Goal: Task Accomplishment & Management: Complete application form

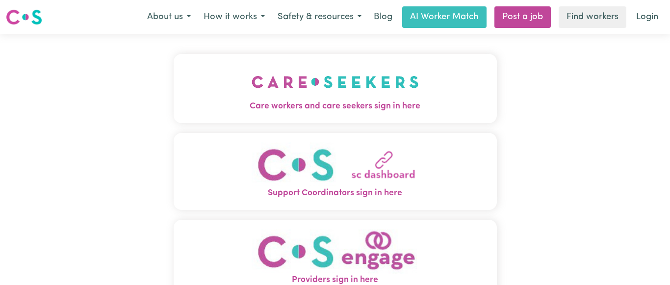
click at [313, 83] on img "Care workers and care seekers sign in here" at bounding box center [335, 82] width 167 height 36
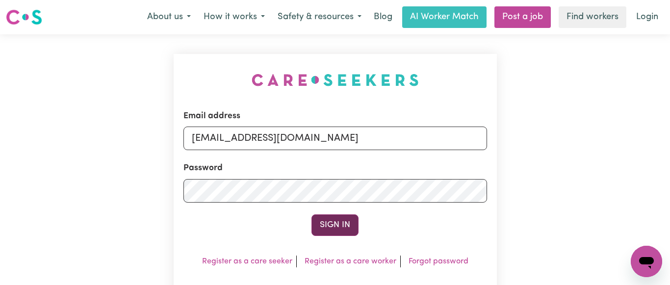
click at [339, 228] on button "Sign In" at bounding box center [334, 225] width 47 height 22
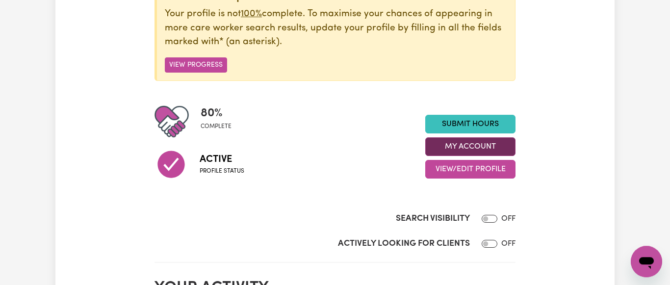
scroll to position [150, 0]
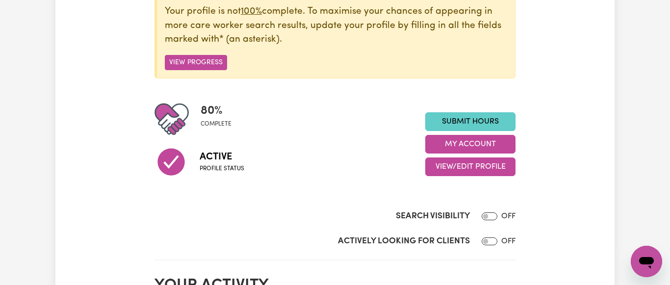
click at [472, 121] on link "Submit Hours" at bounding box center [470, 121] width 90 height 19
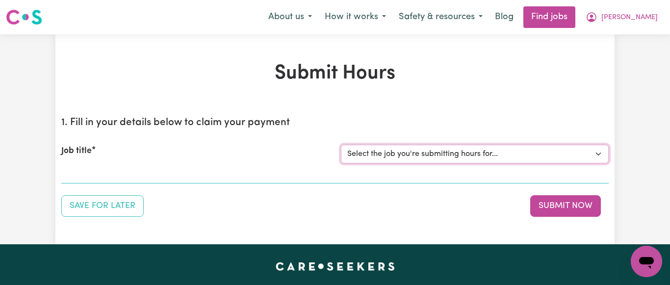
click at [341, 145] on select "Select the job you're submitting hours for... [[PERSON_NAME] NDIS# 430246936] S…" at bounding box center [475, 154] width 268 height 19
select select "7231"
click option "[[PERSON_NAME] NDIS# 430246936] Support Worker wanted for community access ever…" at bounding box center [0, 0] width 0 height 0
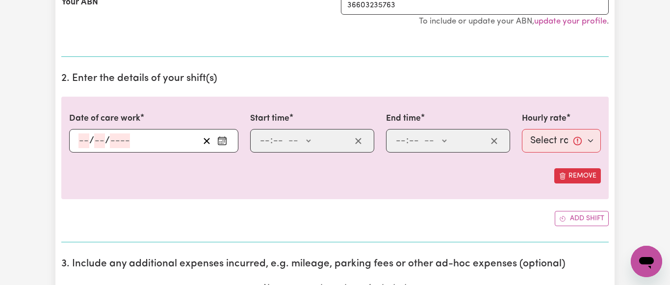
scroll to position [250, 0]
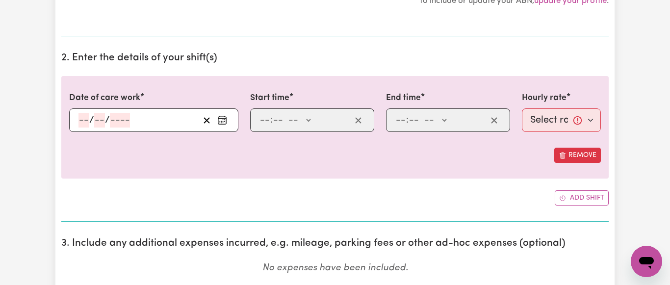
click at [225, 125] on icon "Enter the date of care work" at bounding box center [222, 120] width 10 height 10
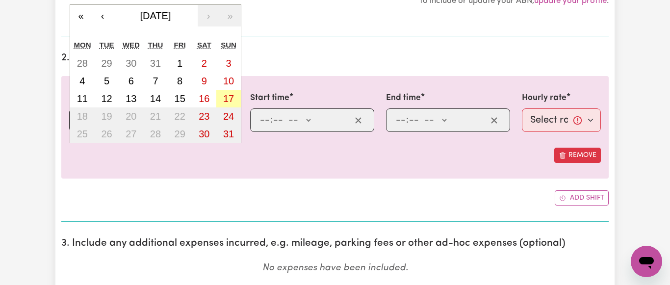
click at [228, 99] on abbr "17" at bounding box center [228, 98] width 11 height 11
type input "[DATE]"
type input "17"
type input "8"
type input "2025"
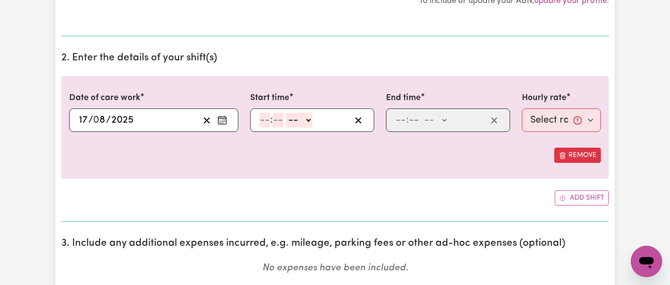
click at [267, 122] on input "number" at bounding box center [264, 120] width 11 height 15
type input "9"
type input "45"
click at [284, 113] on select "-- AM PM" at bounding box center [297, 120] width 26 height 15
select select "am"
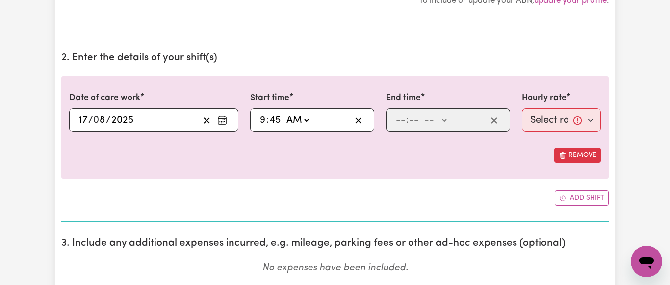
click option "AM" at bounding box center [0, 0] width 0 height 0
type input "09:45"
click at [401, 117] on input "number" at bounding box center [400, 120] width 11 height 15
type input "2"
type input "45"
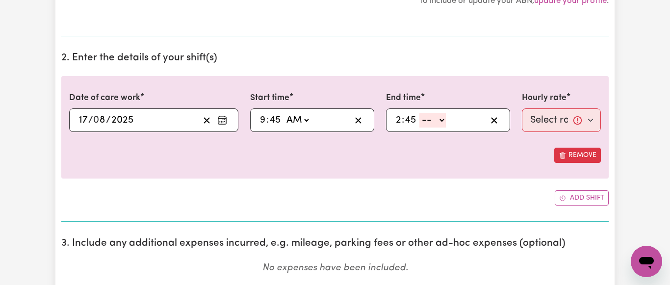
click at [419, 113] on select "-- AM PM" at bounding box center [432, 120] width 26 height 15
select select "pm"
click option "PM" at bounding box center [0, 0] width 0 height 0
type input "14:45"
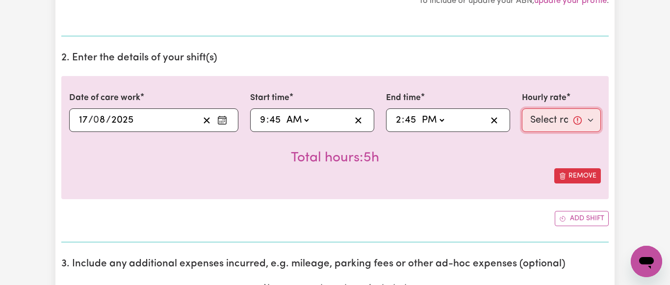
click at [522, 108] on select "Select rate... $64.81 (Weekday) $93.56 ([DATE])" at bounding box center [561, 120] width 79 height 24
select select "93.56-[DATE]"
click option "$93.56 ([DATE])" at bounding box center [0, 0] width 0 height 0
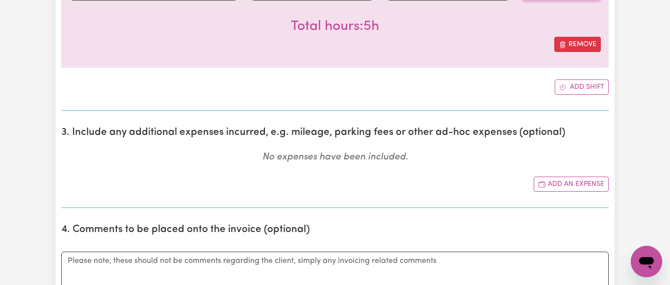
scroll to position [400, 0]
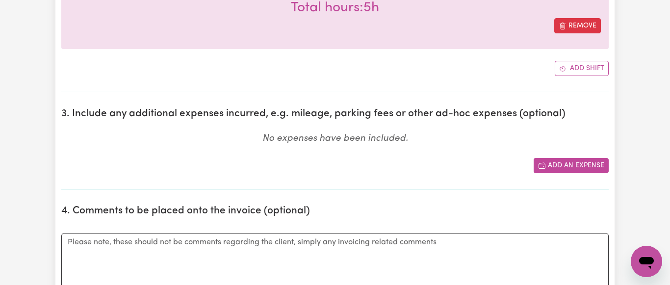
click at [566, 164] on button "Add an expense" at bounding box center [570, 165] width 75 height 15
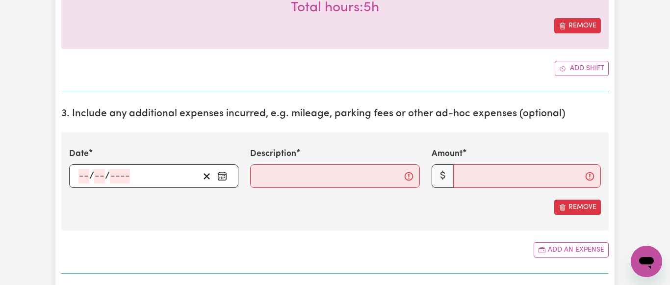
click at [222, 175] on icon "Enter the date of expense" at bounding box center [222, 175] width 8 height 0
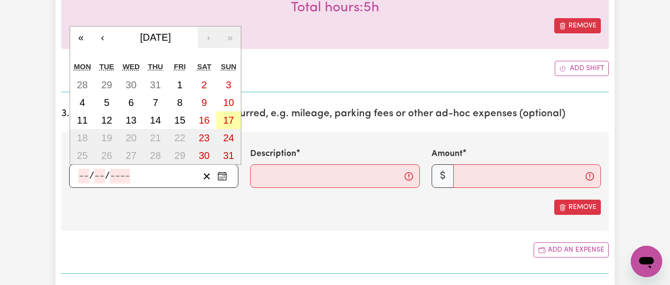
click at [233, 123] on abbr "17" at bounding box center [228, 120] width 11 height 11
type input "[DATE]"
type input "17"
type input "8"
type input "2025"
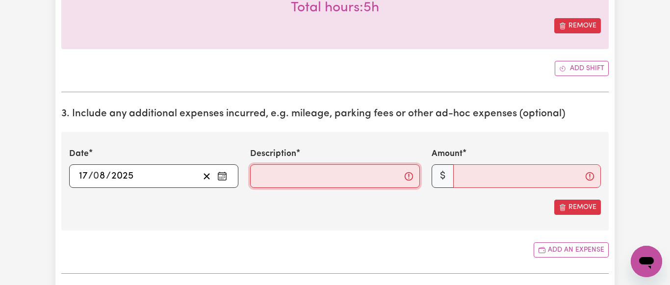
drag, startPoint x: 278, startPoint y: 179, endPoint x: 289, endPoint y: 173, distance: 12.8
click at [279, 178] on input "Description" at bounding box center [334, 176] width 169 height 24
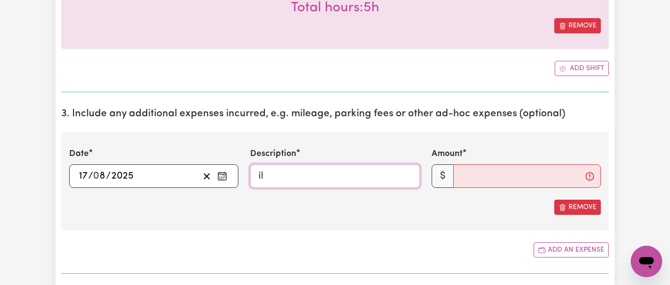
type input "i"
type input "Mileage"
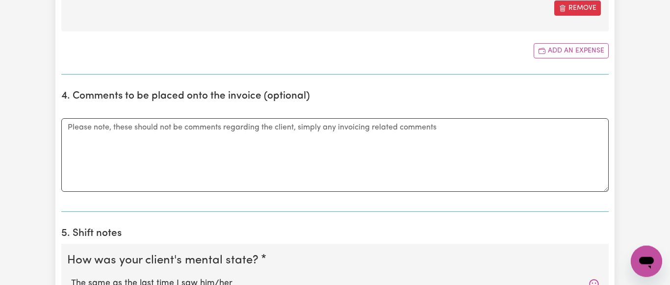
scroll to position [600, 0]
type input "54"
click at [97, 128] on textarea "Comments" at bounding box center [334, 154] width 547 height 74
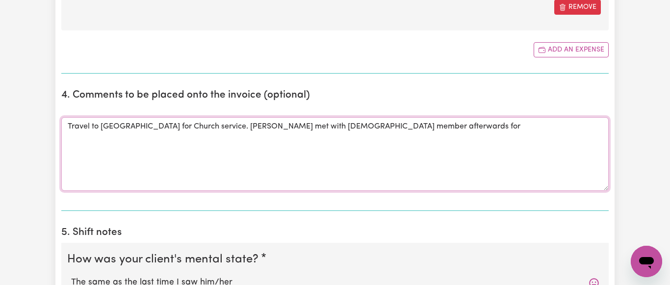
click at [268, 127] on textarea "Travel to [GEOGRAPHIC_DATA] for Church service. [PERSON_NAME] met with [DEMOGRA…" at bounding box center [334, 154] width 547 height 74
click at [277, 127] on textarea "Travel to [GEOGRAPHIC_DATA] for Church service. [PERSON_NAME] met with a [DEMOG…" at bounding box center [334, 154] width 547 height 74
click at [405, 128] on textarea "Travel to [GEOGRAPHIC_DATA] for Church service. [PERSON_NAME] met with a [DEMOG…" at bounding box center [334, 154] width 547 height 74
drag, startPoint x: 206, startPoint y: 126, endPoint x: 405, endPoint y: 133, distance: 198.7
click at [405, 133] on textarea "Travel to [GEOGRAPHIC_DATA] for Church service. [PERSON_NAME] met with a [DEMOG…" at bounding box center [334, 154] width 547 height 74
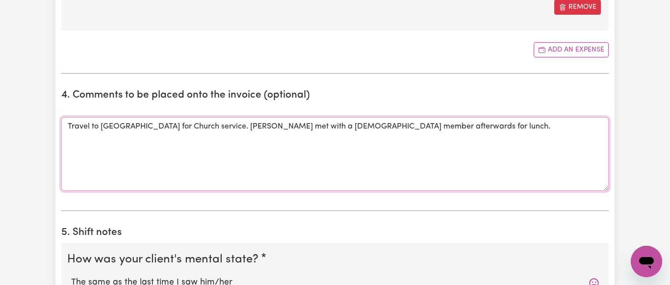
click at [426, 129] on textarea "Travel to [GEOGRAPHIC_DATA] for Church service. [PERSON_NAME] met with a [DEMOG…" at bounding box center [334, 154] width 547 height 74
click at [376, 127] on textarea "Travel to [GEOGRAPHIC_DATA] for Church service. [PERSON_NAME] met with a [DEMOG…" at bounding box center [334, 154] width 547 height 74
click at [350, 132] on textarea "Travel to [GEOGRAPHIC_DATA] for Church service. [PERSON_NAME] met with a [DEMOG…" at bounding box center [334, 154] width 547 height 74
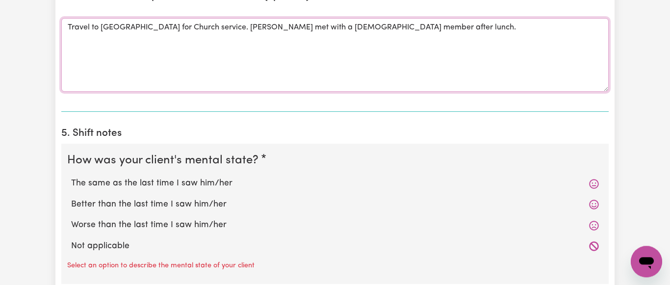
scroll to position [700, 0]
type textarea "Travel to [GEOGRAPHIC_DATA] for Church service. [PERSON_NAME] met with a [DEMOG…"
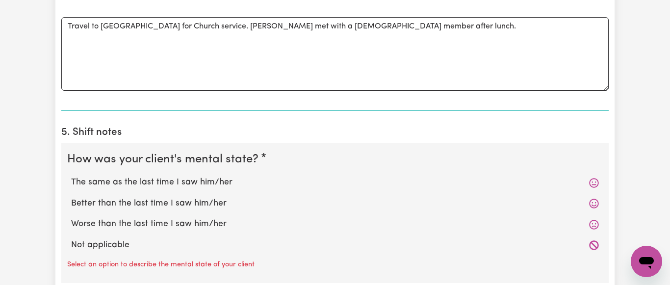
click at [215, 181] on label "The same as the last time I saw him/her" at bounding box center [335, 182] width 528 height 13
click at [71, 176] on input "The same as the last time I saw him/her" at bounding box center [71, 176] width 0 height 0
radio input "true"
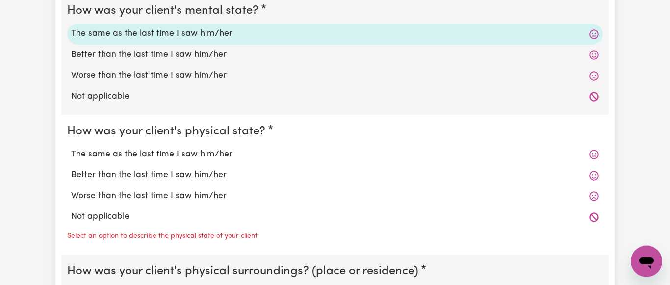
scroll to position [850, 0]
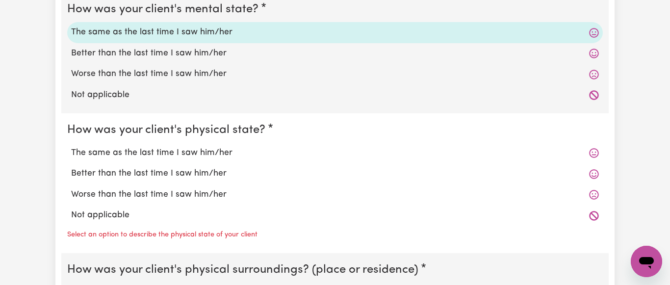
click at [177, 151] on label "The same as the last time I saw him/her" at bounding box center [335, 153] width 528 height 13
click at [71, 147] on input "The same as the last time I saw him/her" at bounding box center [71, 146] width 0 height 0
radio input "true"
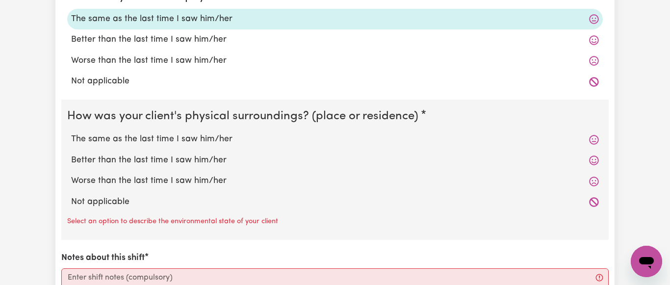
scroll to position [1000, 0]
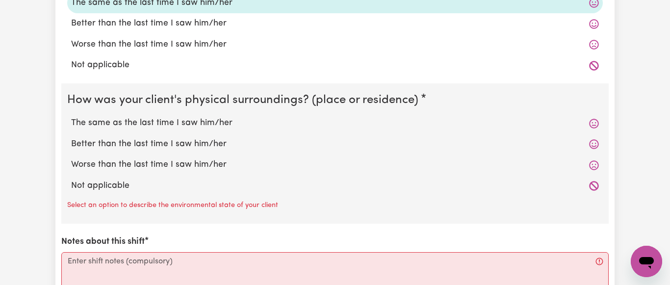
click at [180, 117] on label "The same as the last time I saw him/her" at bounding box center [335, 123] width 528 height 13
click at [71, 117] on input "The same as the last time I saw him/her" at bounding box center [71, 116] width 0 height 0
radio input "true"
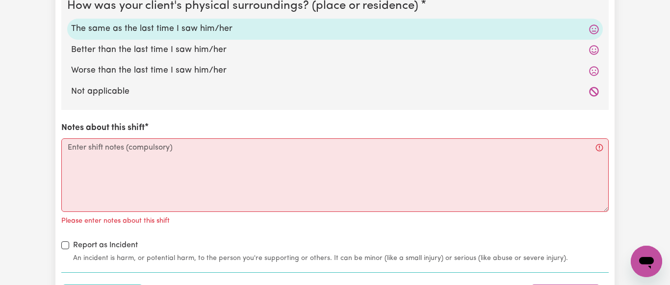
scroll to position [1100, 0]
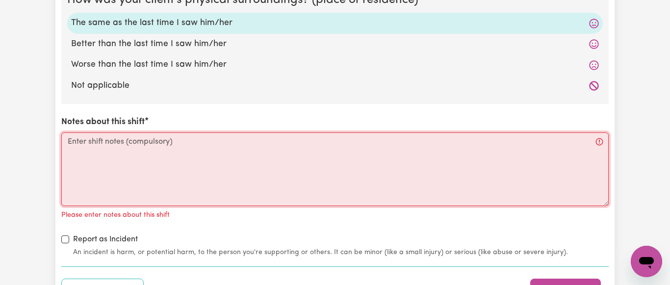
click at [96, 136] on textarea "Notes about this shift" at bounding box center [334, 169] width 547 height 74
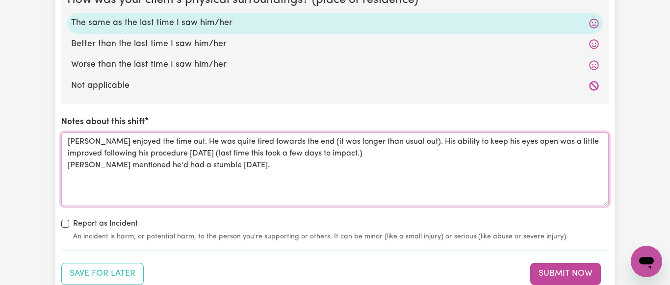
drag, startPoint x: 298, startPoint y: 154, endPoint x: 307, endPoint y: 154, distance: 8.8
click at [307, 154] on textarea "[PERSON_NAME] enjoyed the time out. He was quite tired towards the end (it was …" at bounding box center [334, 169] width 547 height 74
click at [309, 153] on textarea "[PERSON_NAME] enjoyed the time out. He was quite tired towards the end (it was …" at bounding box center [334, 169] width 547 height 74
drag, startPoint x: 309, startPoint y: 153, endPoint x: 322, endPoint y: 159, distance: 13.4
click at [311, 154] on textarea "[PERSON_NAME] enjoyed the time out. He was quite tired towards the end (it was …" at bounding box center [334, 169] width 547 height 74
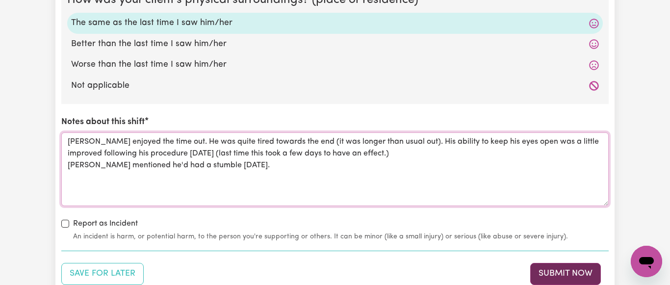
type textarea "[PERSON_NAME] enjoyed the time out. He was quite tired towards the end (it was …"
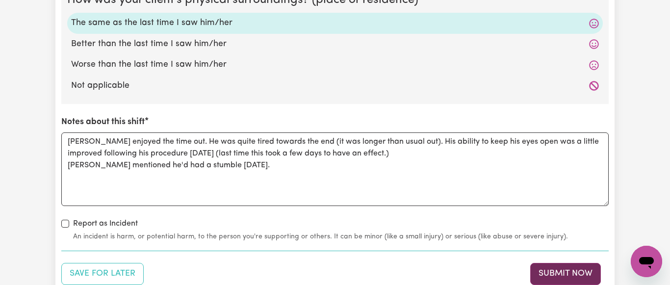
click at [568, 273] on button "Submit Now" at bounding box center [565, 274] width 71 height 22
click at [568, 273] on div "Save for Later Submit Now" at bounding box center [334, 274] width 547 height 22
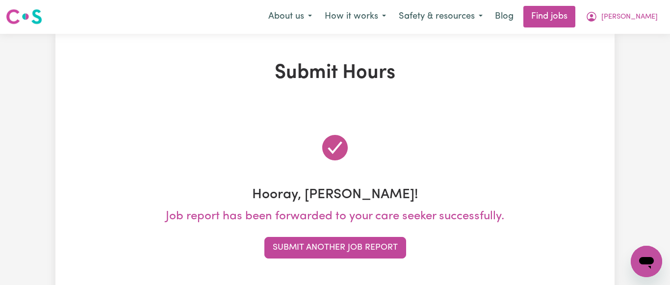
scroll to position [0, 0]
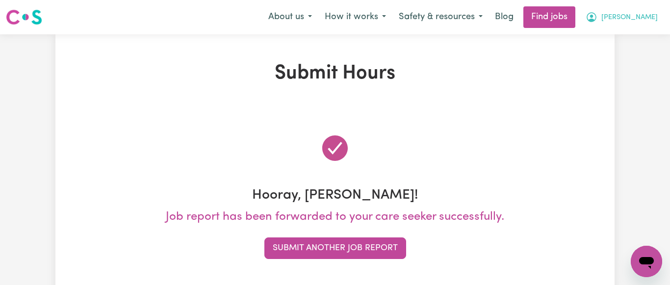
click at [650, 17] on span "[PERSON_NAME]" at bounding box center [629, 17] width 56 height 11
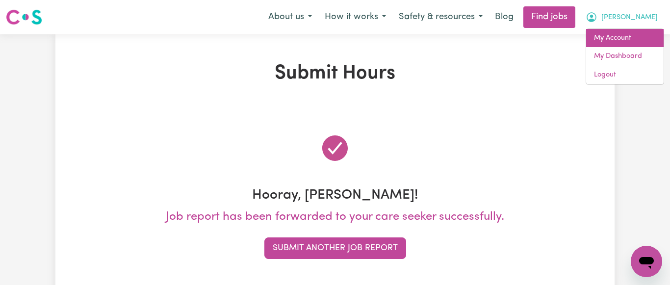
click at [606, 39] on link "My Account" at bounding box center [624, 38] width 77 height 19
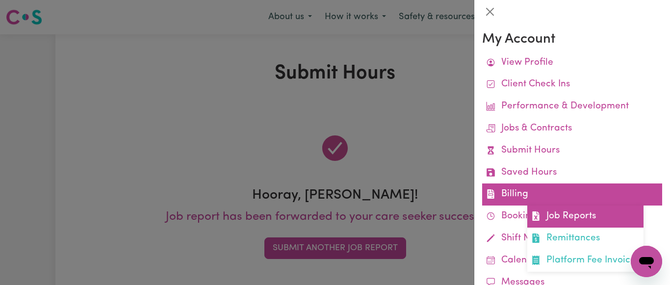
click at [572, 214] on link "Job Reports" at bounding box center [585, 216] width 116 height 22
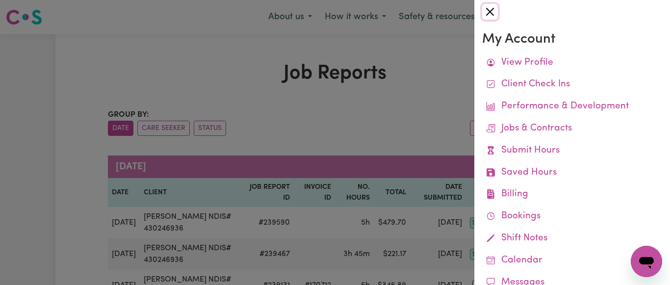
click at [490, 12] on button "Close" at bounding box center [490, 12] width 16 height 16
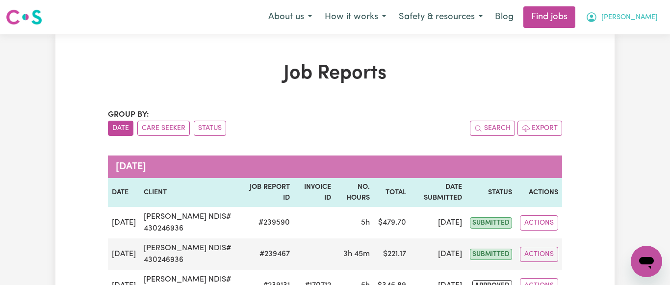
click at [653, 19] on span "[PERSON_NAME]" at bounding box center [629, 17] width 56 height 11
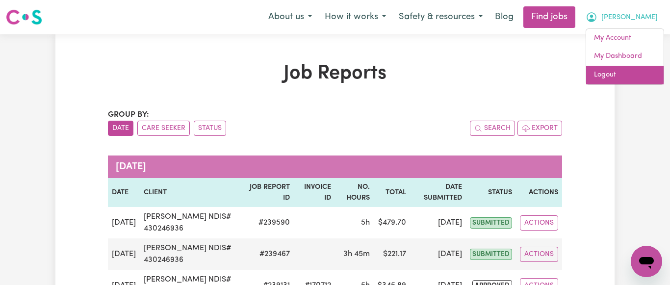
click at [605, 74] on link "Logout" at bounding box center [624, 75] width 77 height 19
